Goal: Transaction & Acquisition: Purchase product/service

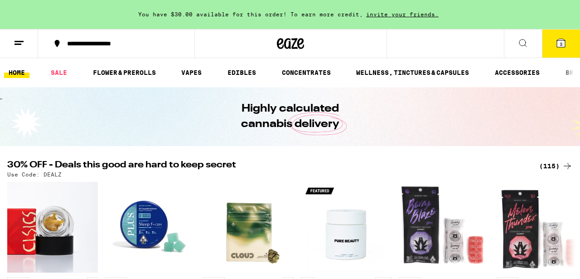
click at [565, 49] on button "3" at bounding box center [561, 43] width 38 height 28
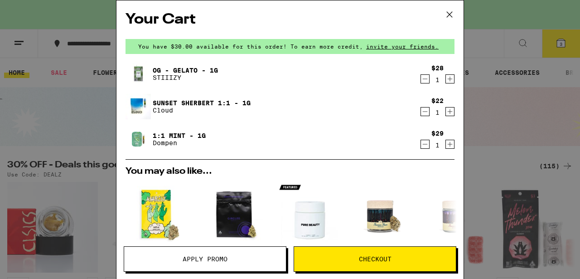
click at [170, 135] on link "1:1 Mint - 1g" at bounding box center [179, 135] width 53 height 7
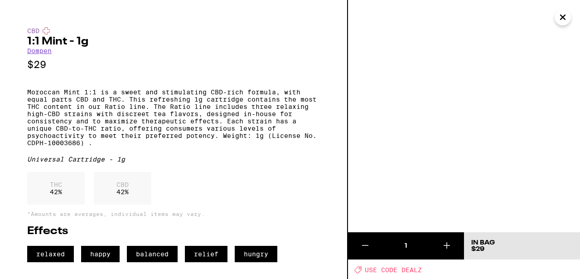
scroll to position [2, 0]
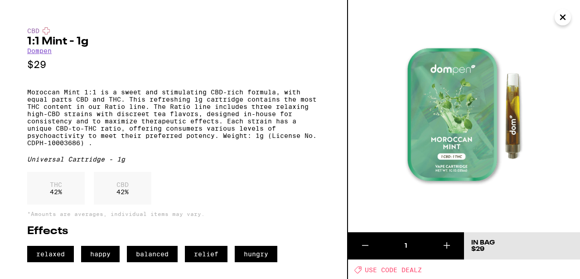
click at [409, 269] on span "USE CODE DEALZ" at bounding box center [393, 269] width 57 height 7
copy span "DEALZ"
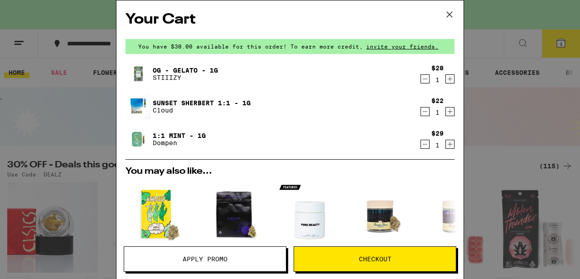
click at [201, 101] on link "Sunset Sherbert 1:1 - 1g" at bounding box center [202, 102] width 98 height 7
click at [189, 68] on link "OG - Gelato - 1g" at bounding box center [185, 70] width 65 height 7
click at [240, 256] on span "Apply Promo" at bounding box center [205, 258] width 162 height 6
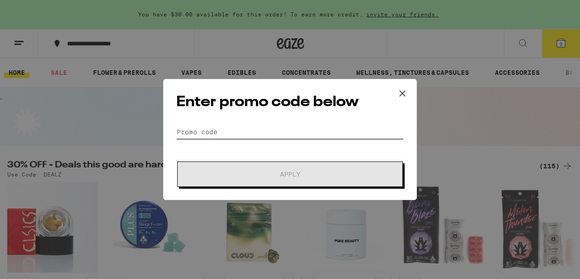
click at [264, 134] on input "Promo Code" at bounding box center [289, 132] width 227 height 14
paste input "DEALZ"
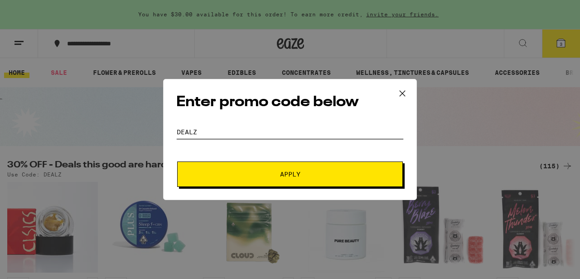
type input "DEALZ"
click at [288, 171] on span "Apply" at bounding box center [290, 174] width 20 height 6
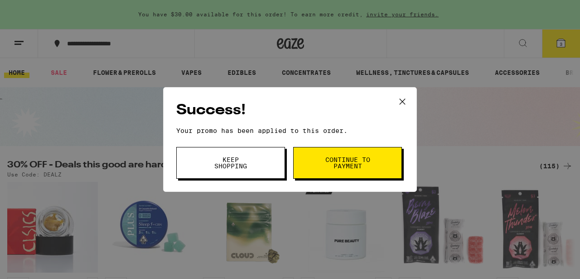
click at [344, 164] on span "Continue to payment" at bounding box center [347, 162] width 46 height 13
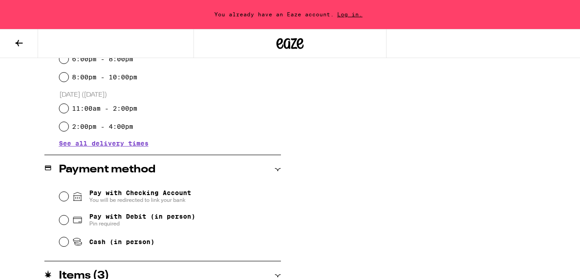
scroll to position [295, 0]
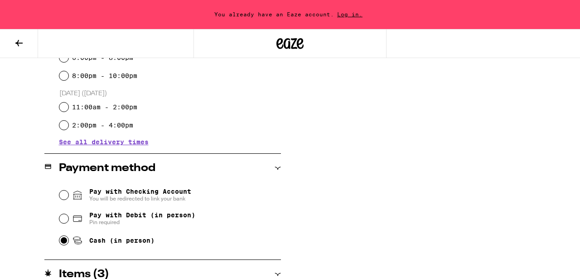
click at [64, 245] on input "Cash (in person)" at bounding box center [63, 240] width 9 height 9
radio input "true"
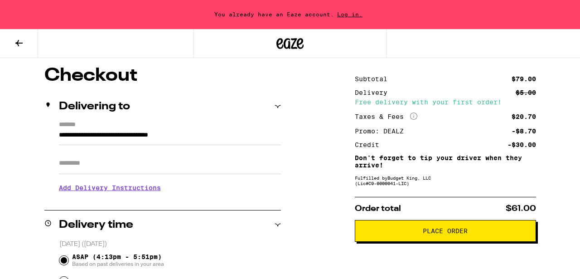
scroll to position [77, 0]
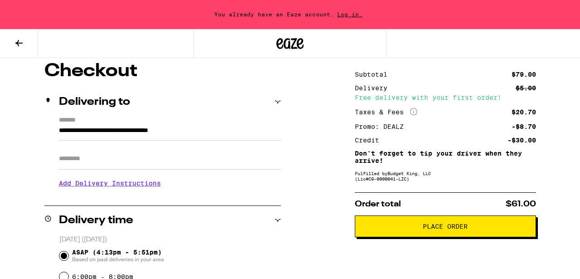
click at [168, 169] on input "Apt/Suite" at bounding box center [170, 159] width 222 height 22
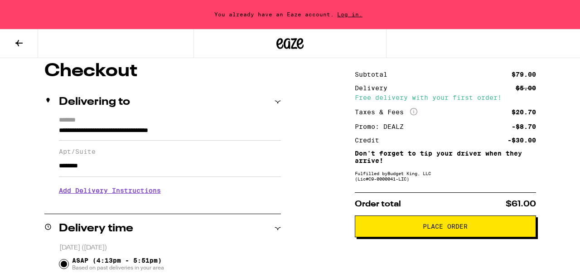
type input "********"
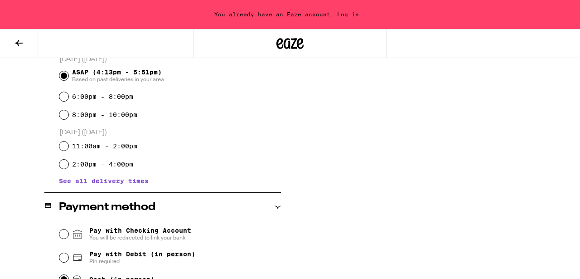
scroll to position [159, 0]
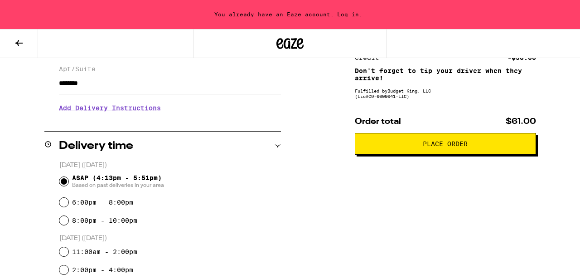
click at [463, 151] on button "Place Order" at bounding box center [445, 144] width 181 height 22
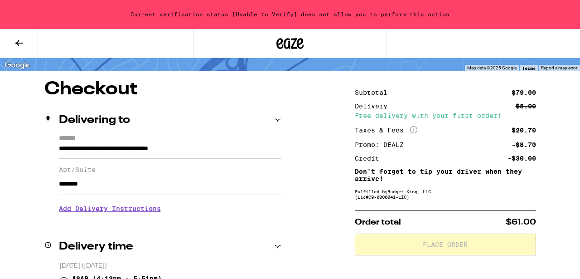
scroll to position [0, 0]
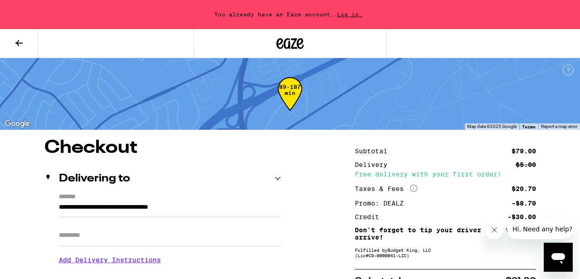
click at [343, 17] on span "Log in." at bounding box center [350, 14] width 32 height 6
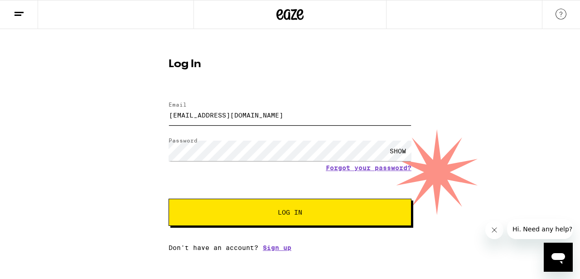
click at [270, 114] on input "ffho@yandex.com" at bounding box center [290, 115] width 243 height 20
click at [259, 118] on input "ivan@shashko.com" at bounding box center [290, 115] width 243 height 20
type input "ffho@yandex.com"
click at [302, 207] on button "Log In" at bounding box center [290, 211] width 243 height 27
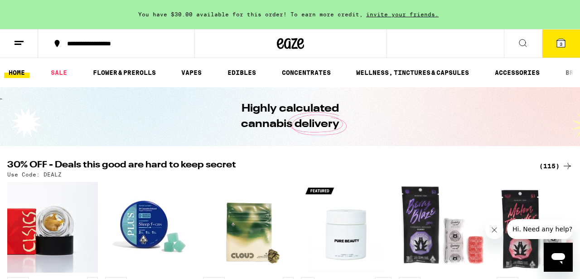
click at [561, 48] on button "3" at bounding box center [561, 43] width 38 height 28
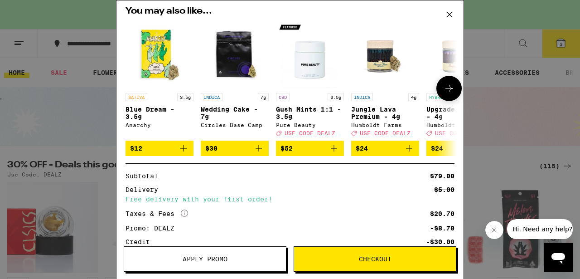
scroll to position [170, 0]
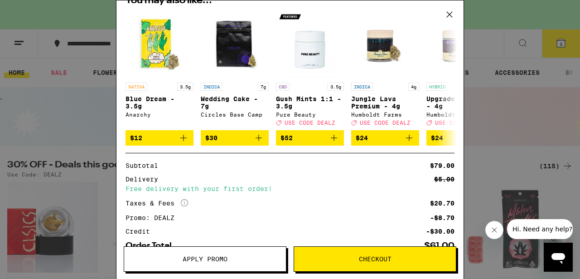
click at [370, 261] on span "Checkout" at bounding box center [375, 258] width 33 height 6
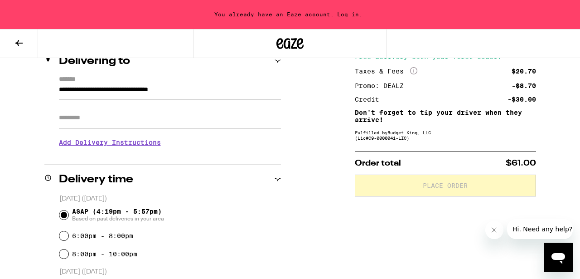
scroll to position [119, 0]
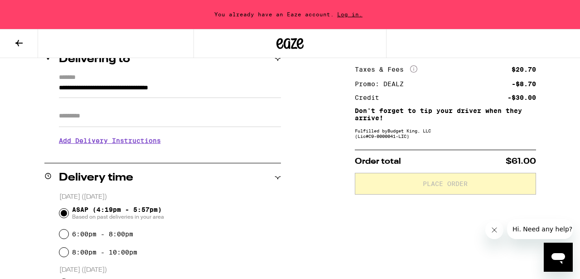
click at [137, 123] on input "Apt/Suite" at bounding box center [170, 116] width 222 height 22
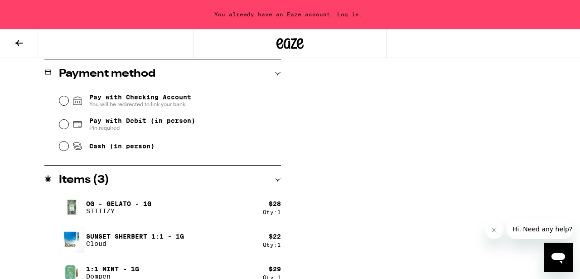
scroll to position [412, 0]
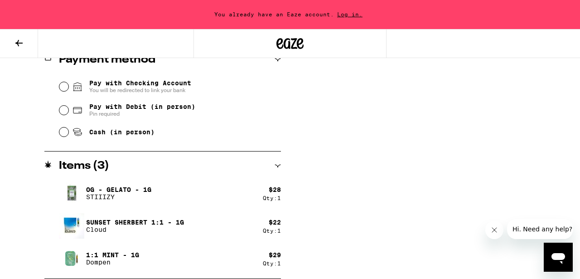
type input "********"
click at [63, 134] on input "Cash (in person)" at bounding box center [63, 131] width 9 height 9
radio input "true"
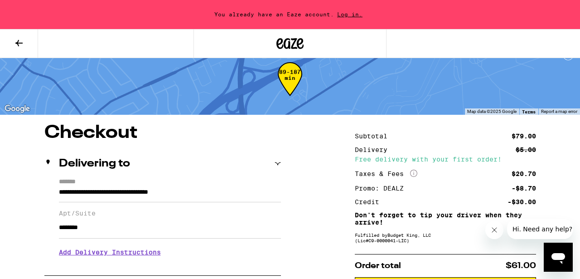
scroll to position [0, 0]
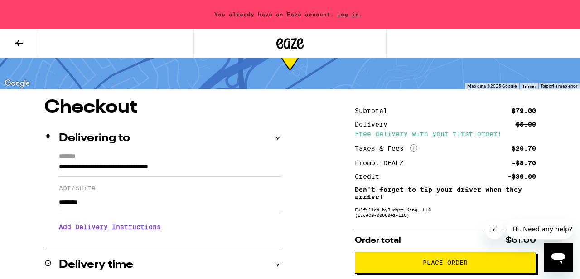
scroll to position [138, 0]
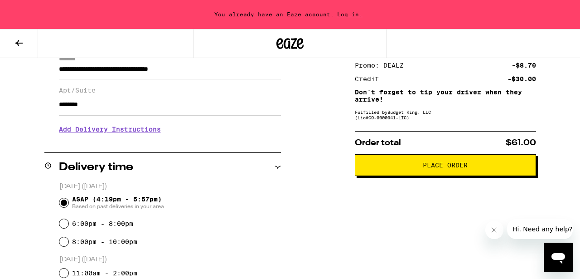
click at [434, 168] on span "Place Order" at bounding box center [445, 165] width 45 height 6
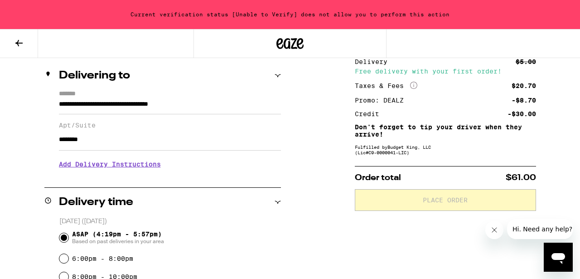
scroll to position [0, 0]
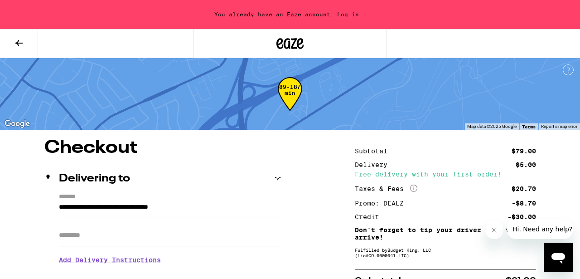
click at [345, 13] on span "Log in." at bounding box center [350, 14] width 32 height 6
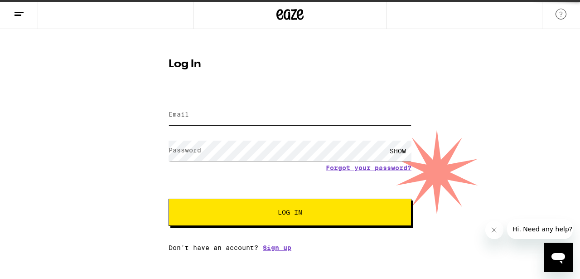
type input "[EMAIL_ADDRESS][DOMAIN_NAME]"
